Goal: Obtain resource: Download file/media

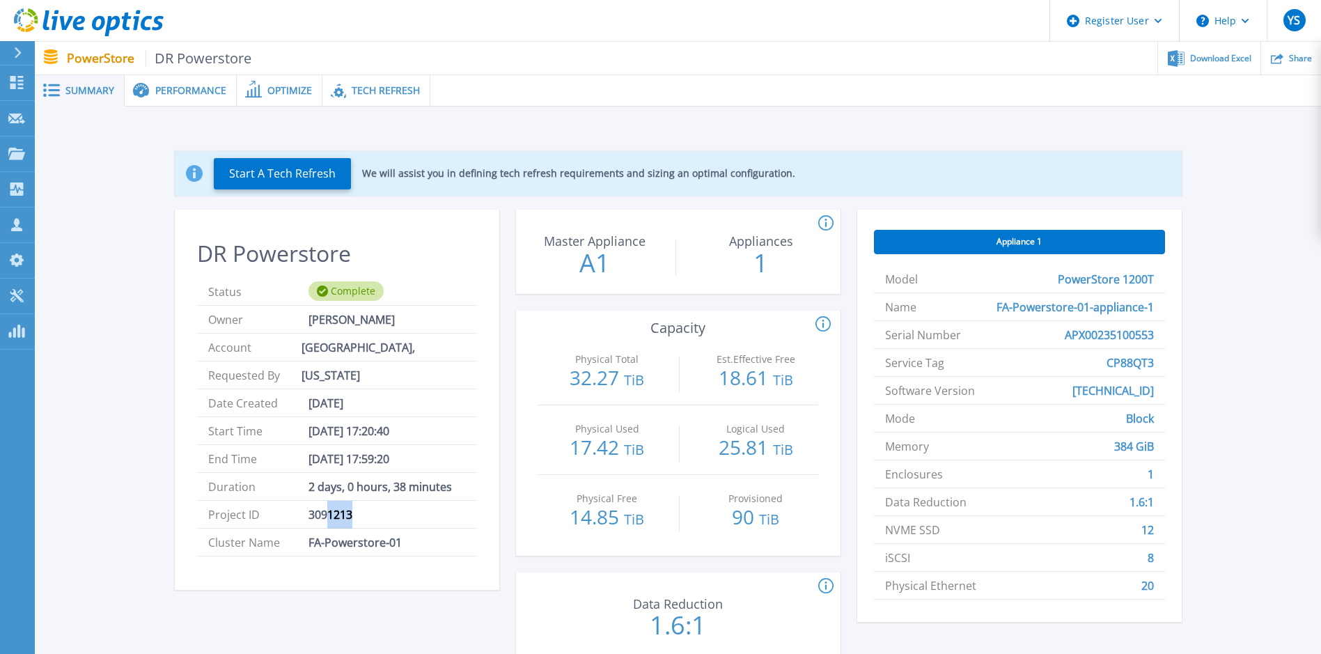
drag, startPoint x: 365, startPoint y: 518, endPoint x: 325, endPoint y: 524, distance: 40.2
click at [325, 524] on li "Project ID 3091213" at bounding box center [337, 515] width 280 height 28
drag, startPoint x: 325, startPoint y: 524, endPoint x: 336, endPoint y: 591, distance: 67.7
click at [336, 591] on div "DR Powerstore Status Complete Owner [PERSON_NAME] Account [GEOGRAPHIC_DATA], [U…" at bounding box center [337, 442] width 324 height 464
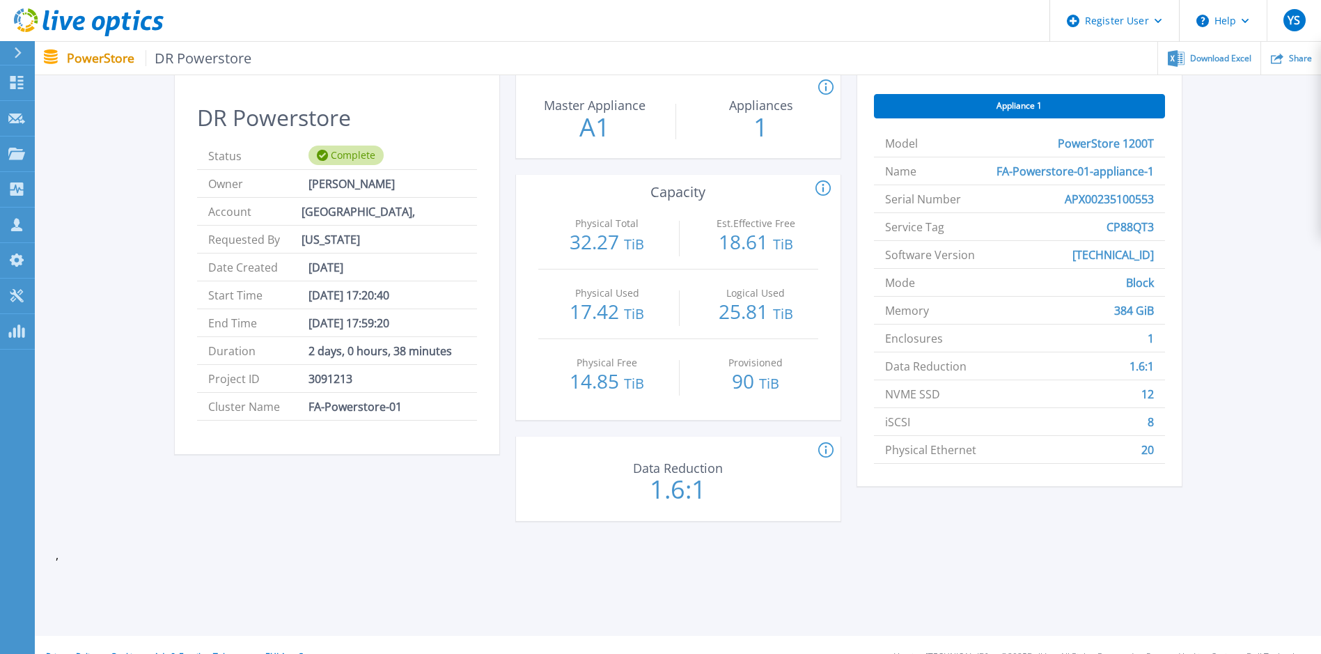
scroll to position [139, 0]
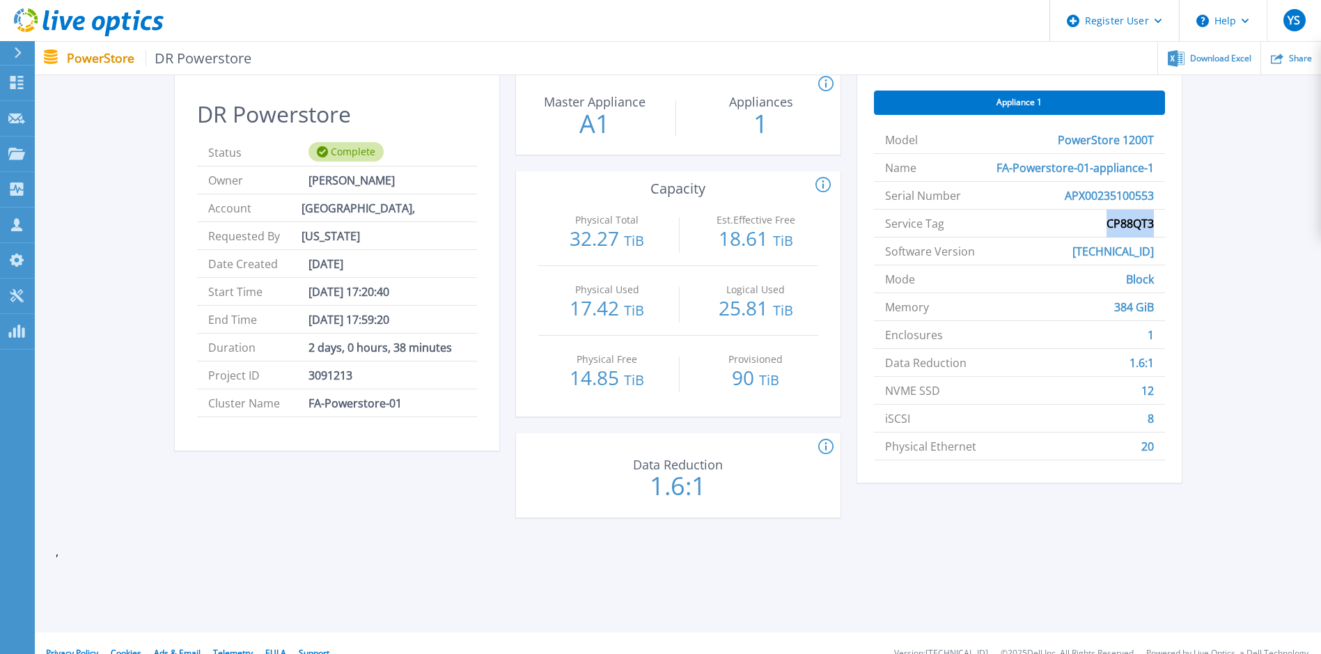
drag, startPoint x: 1101, startPoint y: 228, endPoint x: 1156, endPoint y: 226, distance: 55.0
click at [1156, 226] on li "Service Tag CP88QT3" at bounding box center [1019, 224] width 291 height 28
copy span "CP88QT3"
click at [1232, 55] on span "Download Excel" at bounding box center [1220, 58] width 61 height 8
drag, startPoint x: 1107, startPoint y: 230, endPoint x: 1161, endPoint y: 230, distance: 54.3
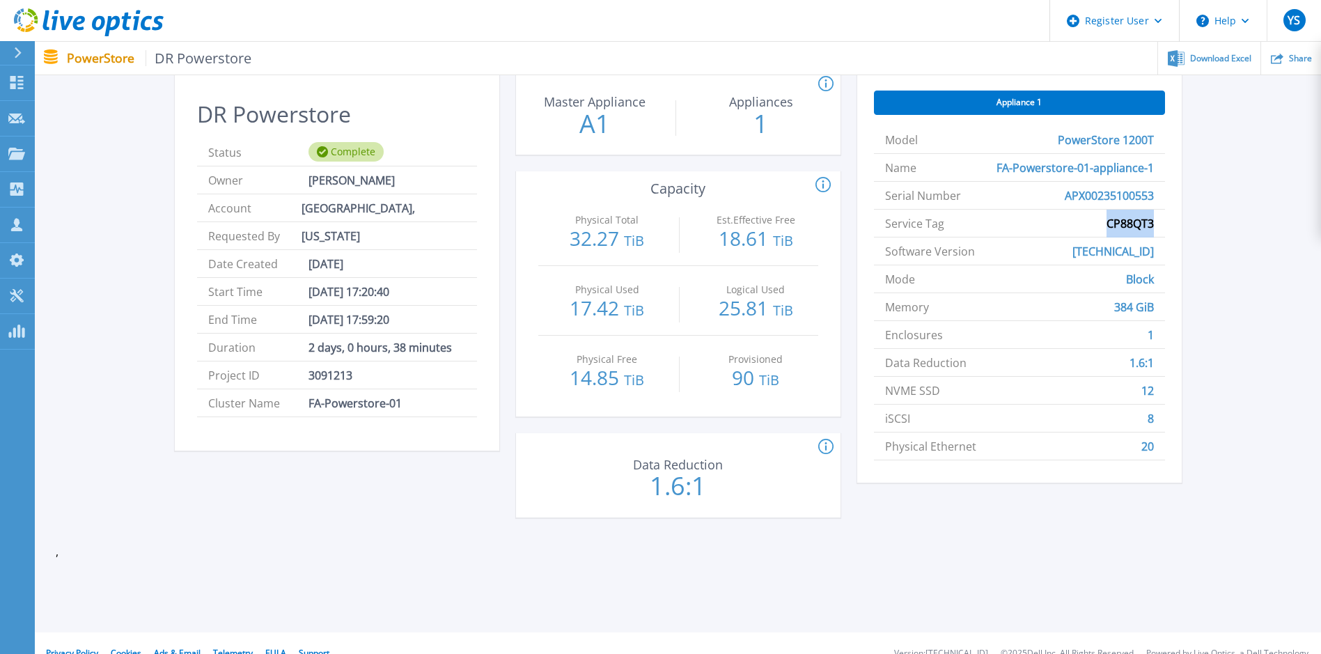
click at [1161, 230] on li "Service Tag CP88QT3" at bounding box center [1019, 224] width 291 height 28
copy span "CP88QT3"
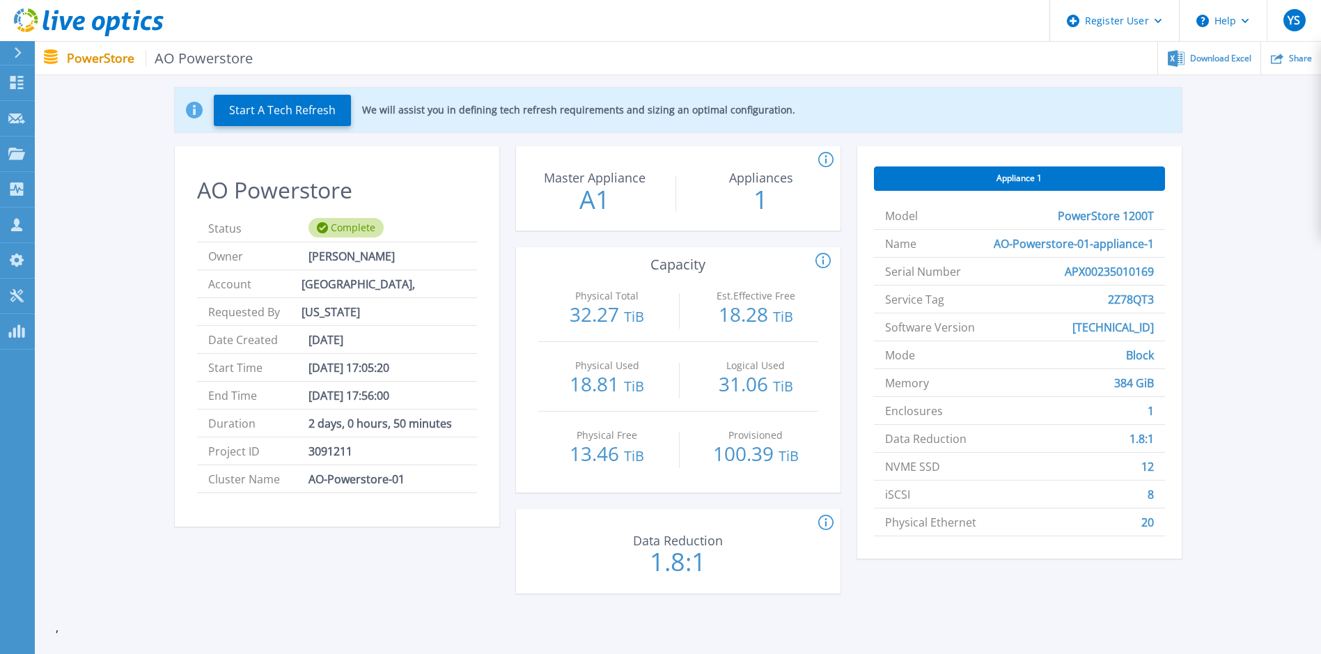
scroll to position [70, 0]
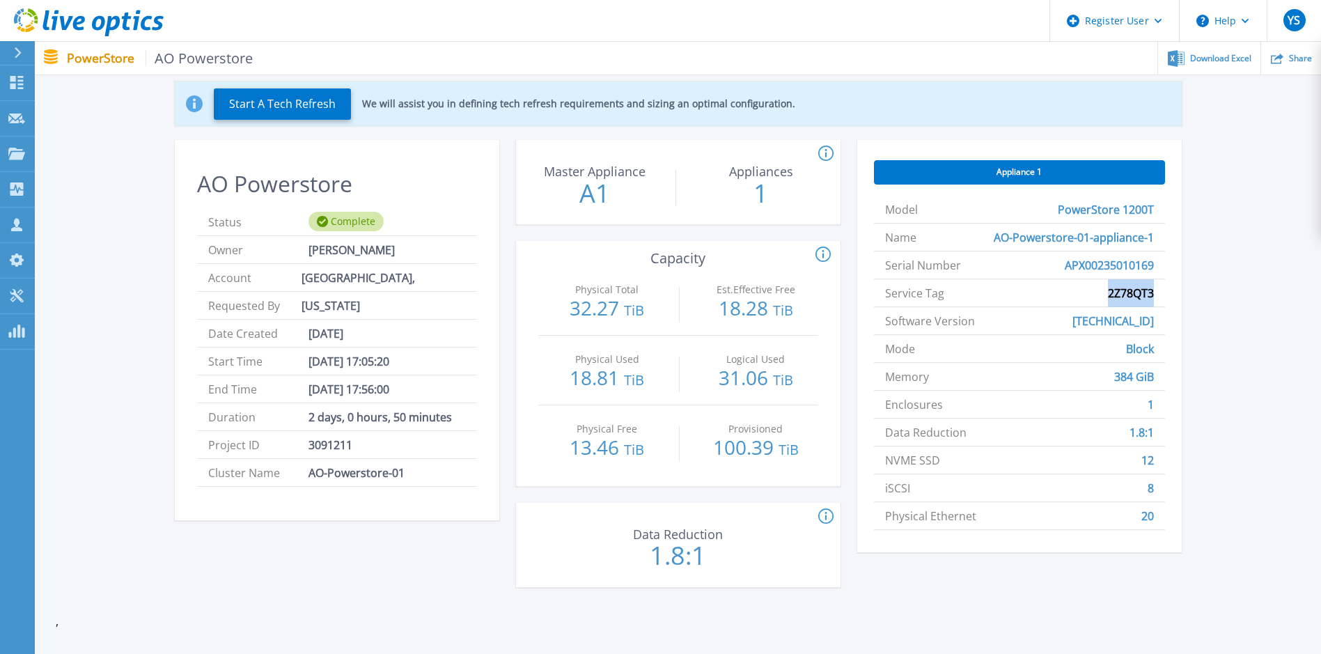
drag, startPoint x: 1106, startPoint y: 297, endPoint x: 1153, endPoint y: 300, distance: 47.5
click at [1153, 300] on li "Service Tag 2Z78QT3" at bounding box center [1019, 293] width 291 height 28
copy span "2Z78QT3"
click at [1092, 311] on li "Software Version 4.1.0.2" at bounding box center [1019, 321] width 291 height 28
drag, startPoint x: 1096, startPoint y: 297, endPoint x: 1152, endPoint y: 294, distance: 55.8
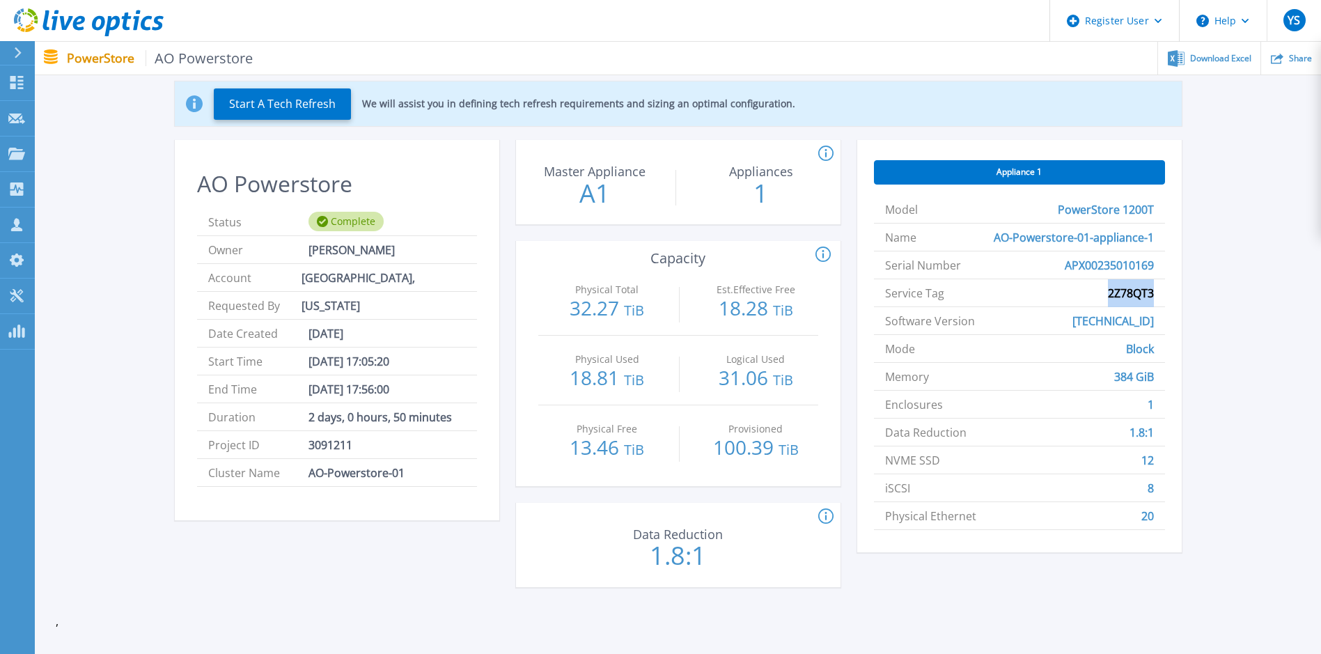
click at [1152, 294] on li "Service Tag 2Z78QT3" at bounding box center [1019, 293] width 291 height 28
copy span "2Z78QT3"
